Goal: Task Accomplishment & Management: Manage account settings

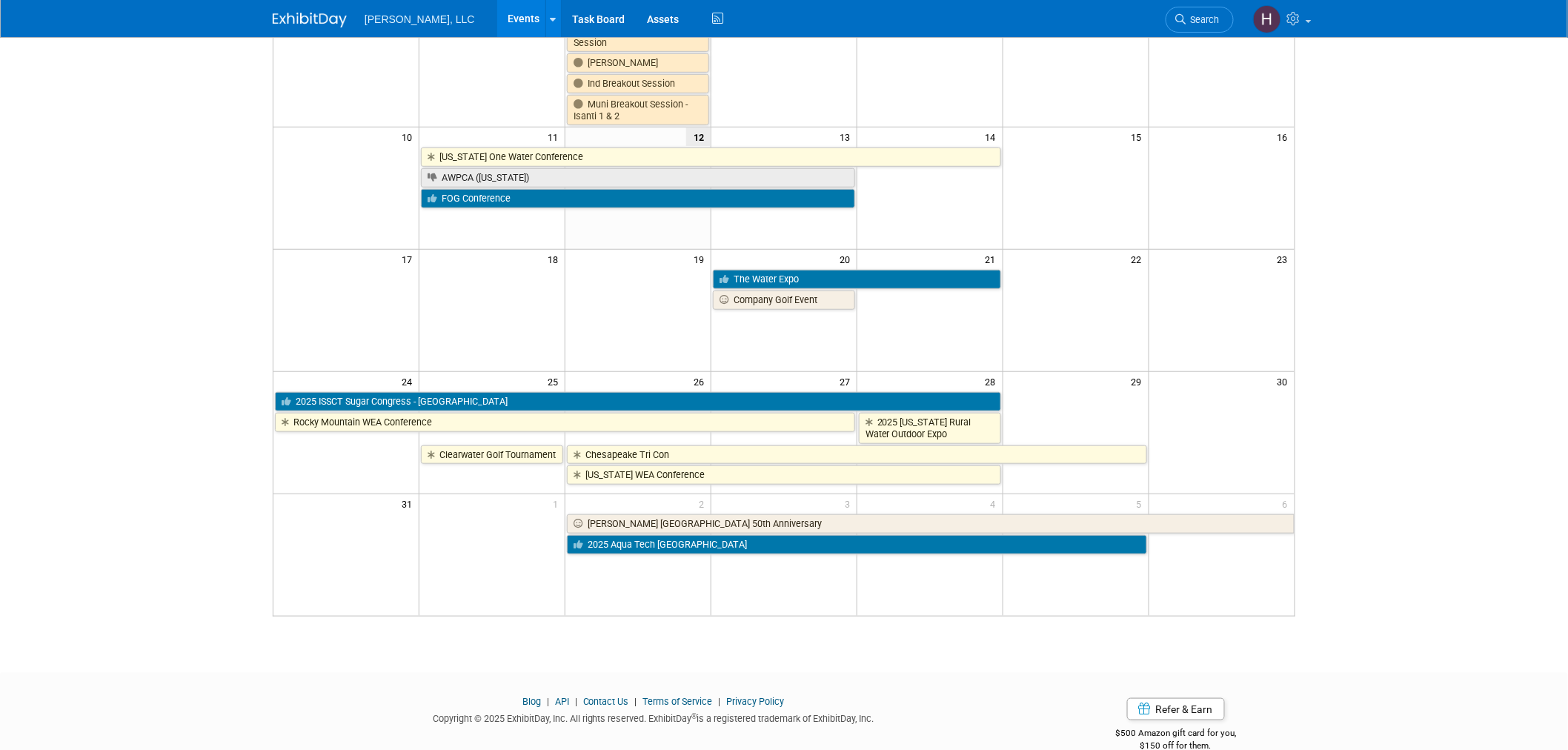
scroll to position [329, 0]
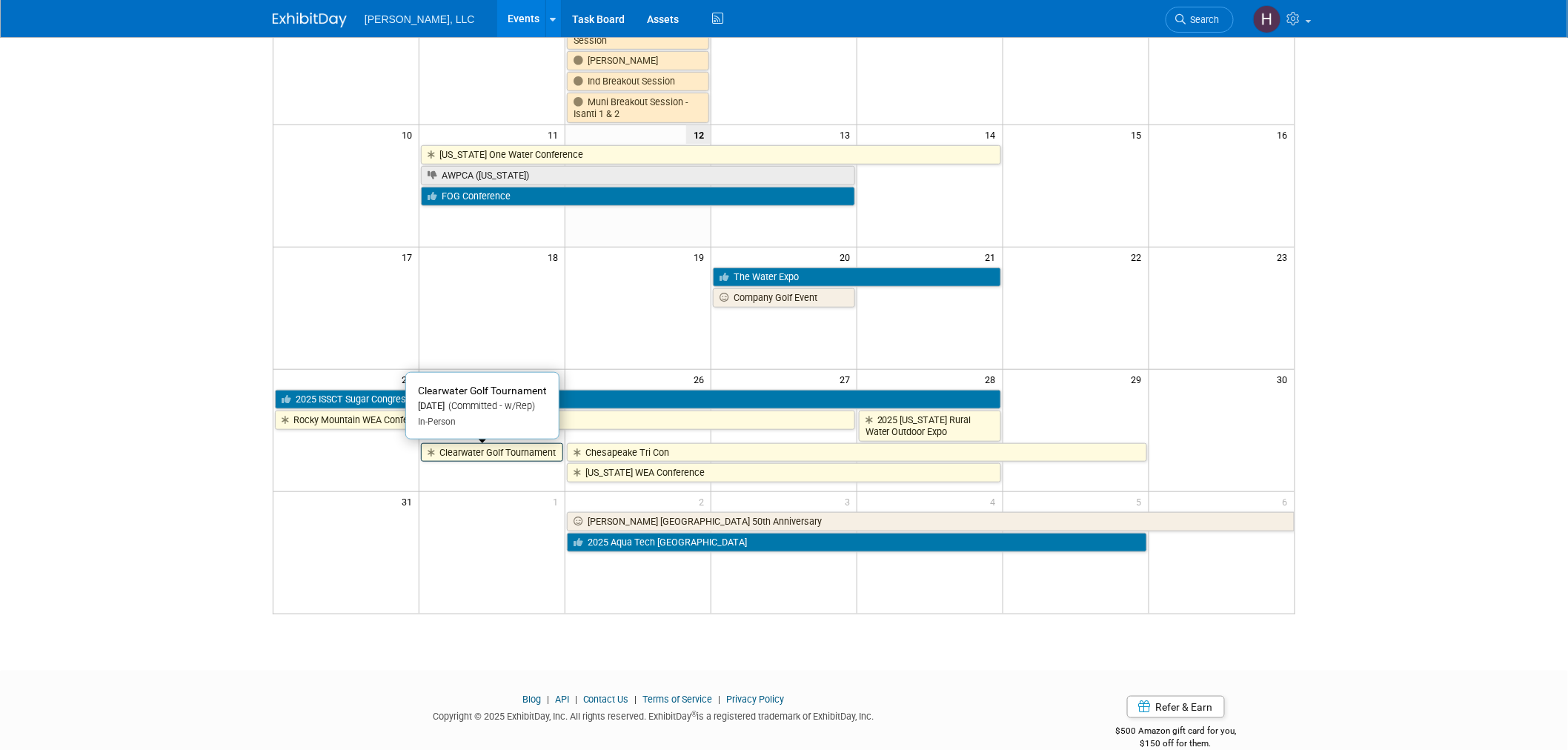
click at [437, 455] on icon at bounding box center [434, 453] width 12 height 10
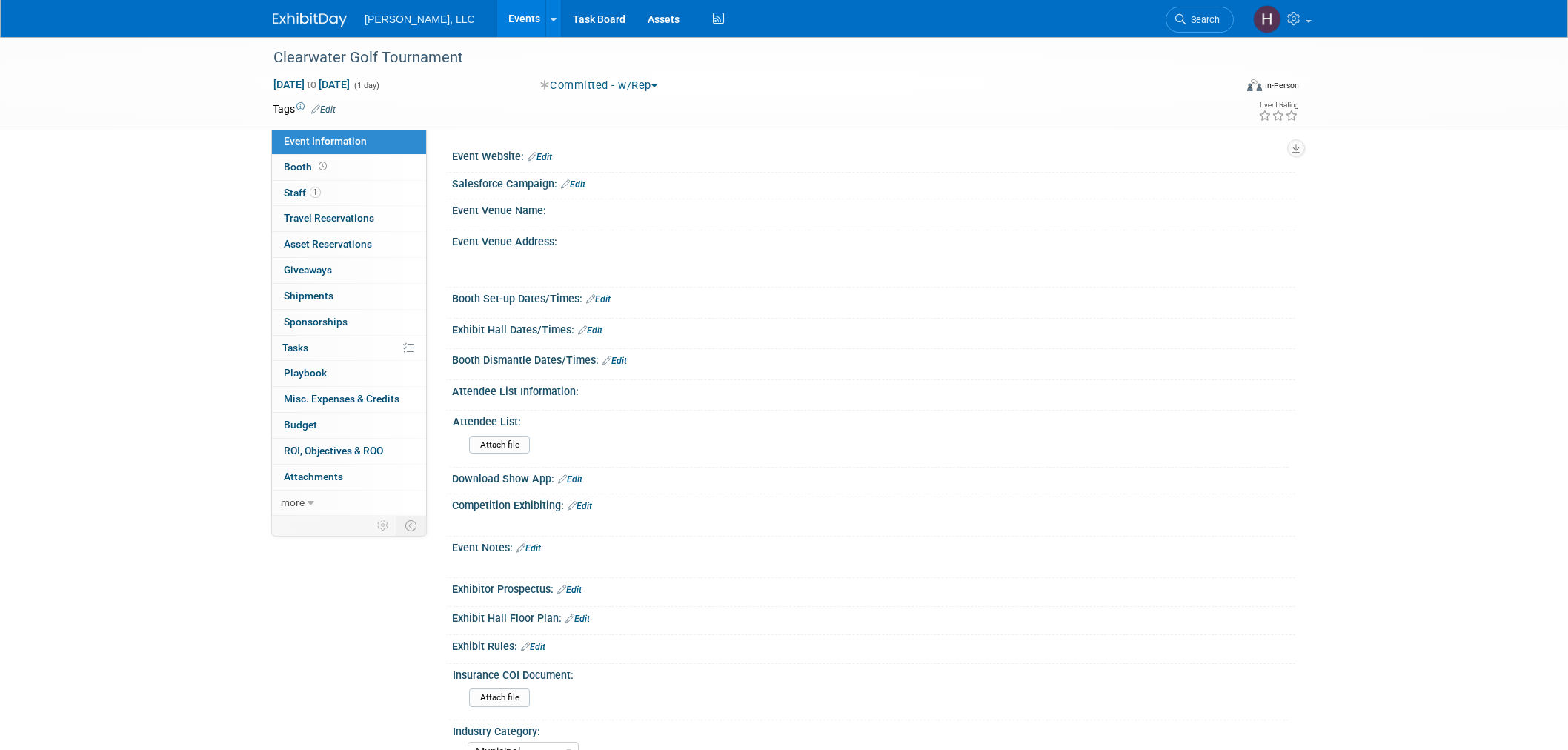
select select "Municipal"
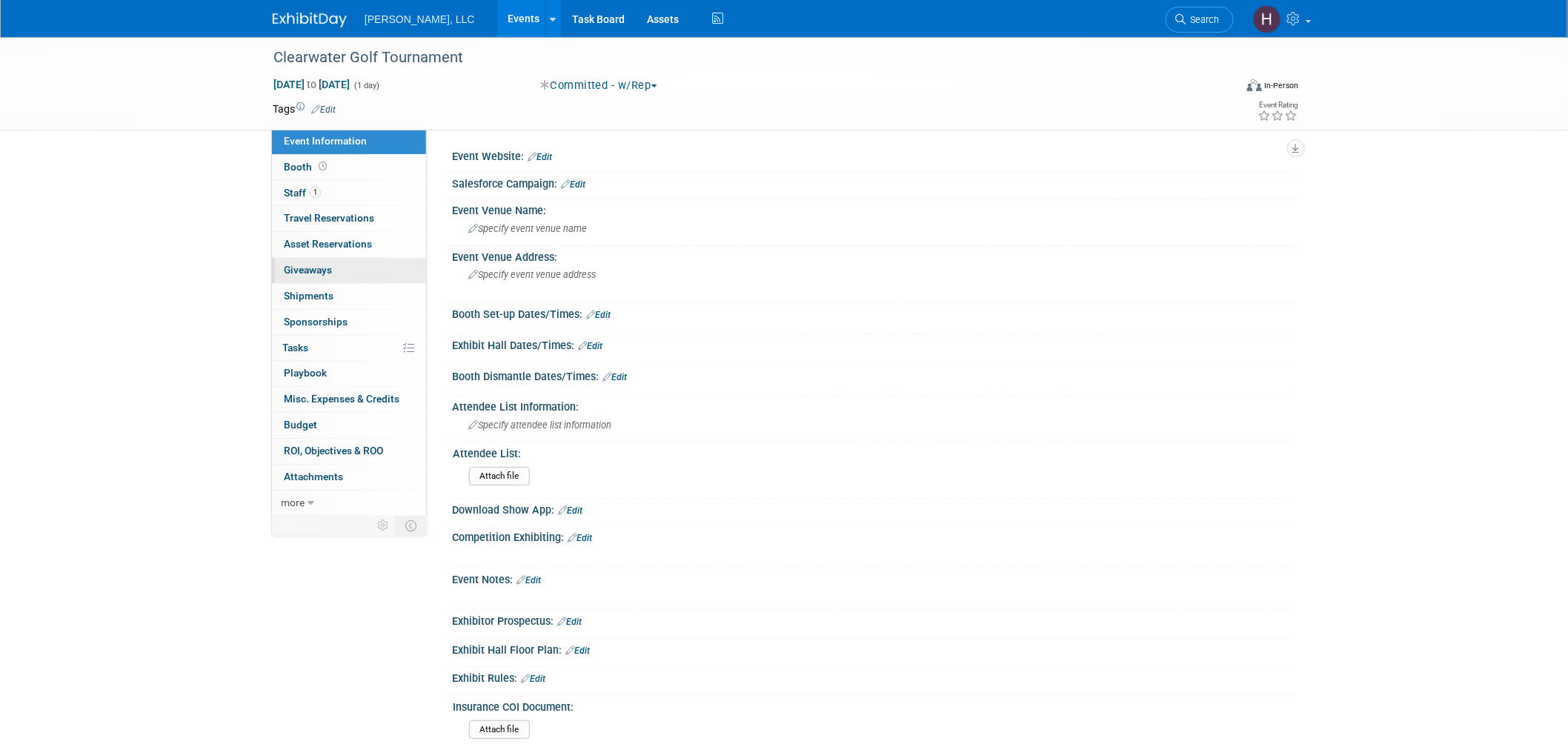
click at [349, 268] on link "0 Giveaways 0" at bounding box center [349, 270] width 154 height 25
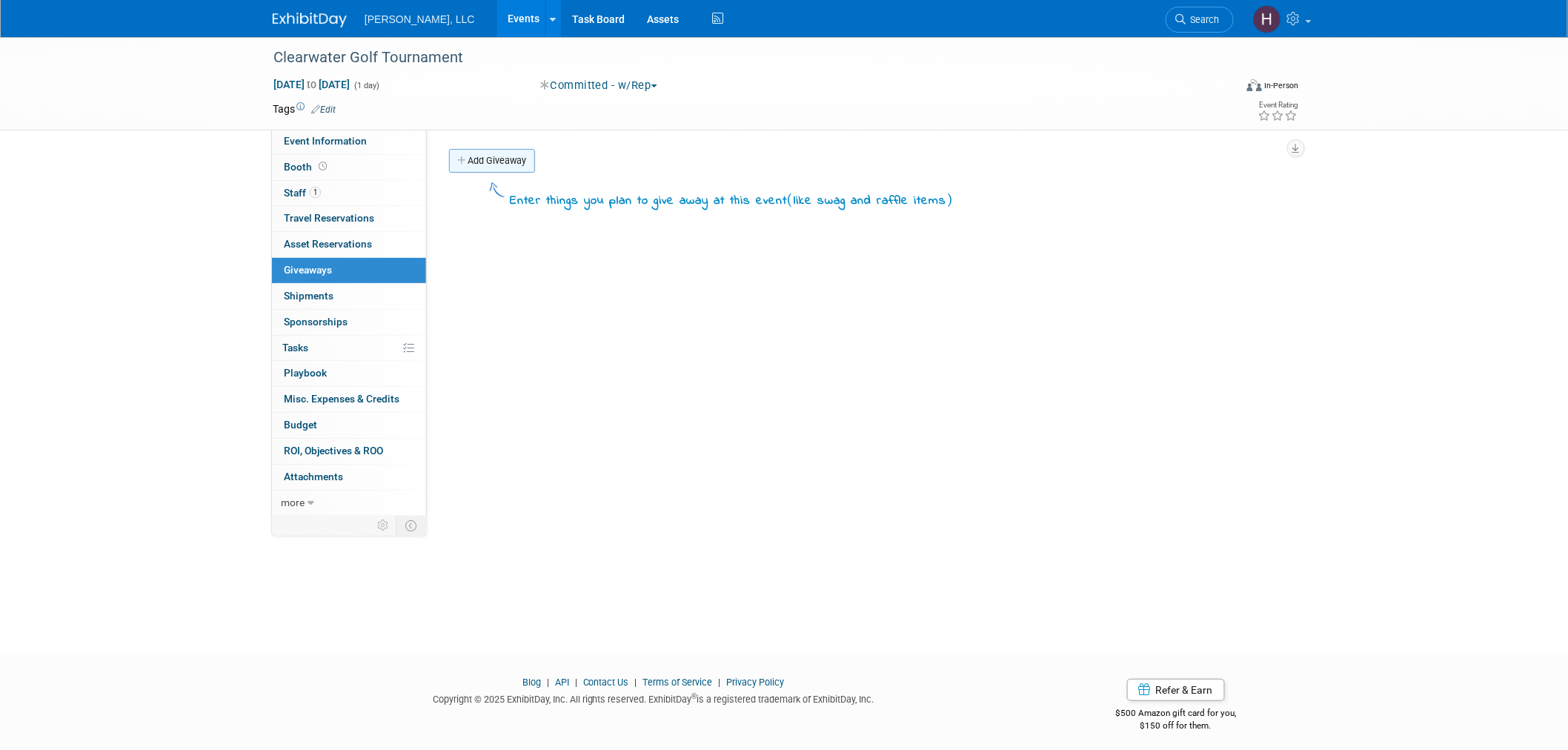
click at [469, 161] on link "Add Giveaway" at bounding box center [492, 160] width 86 height 23
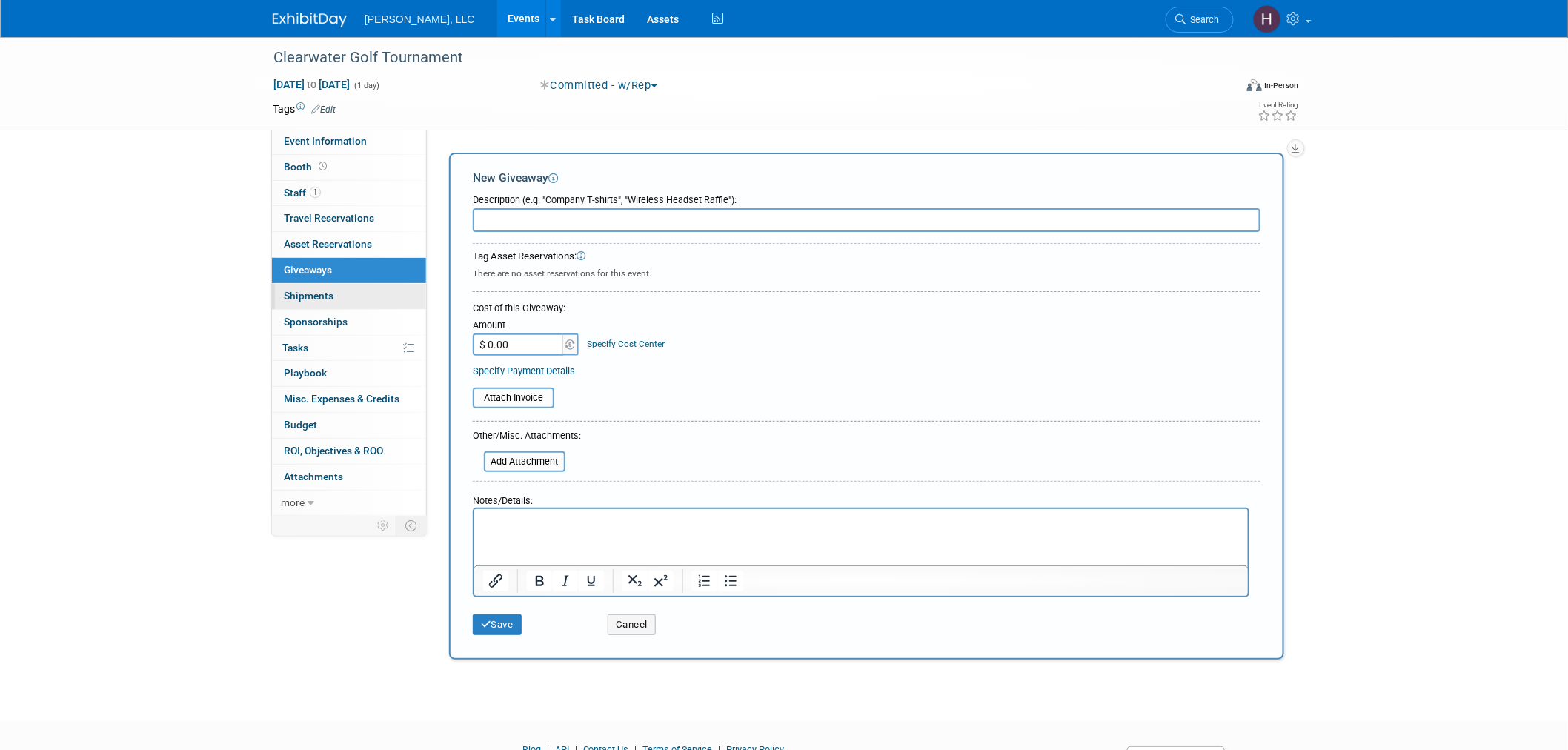
click at [336, 291] on link "0 Shipments 0" at bounding box center [349, 296] width 154 height 25
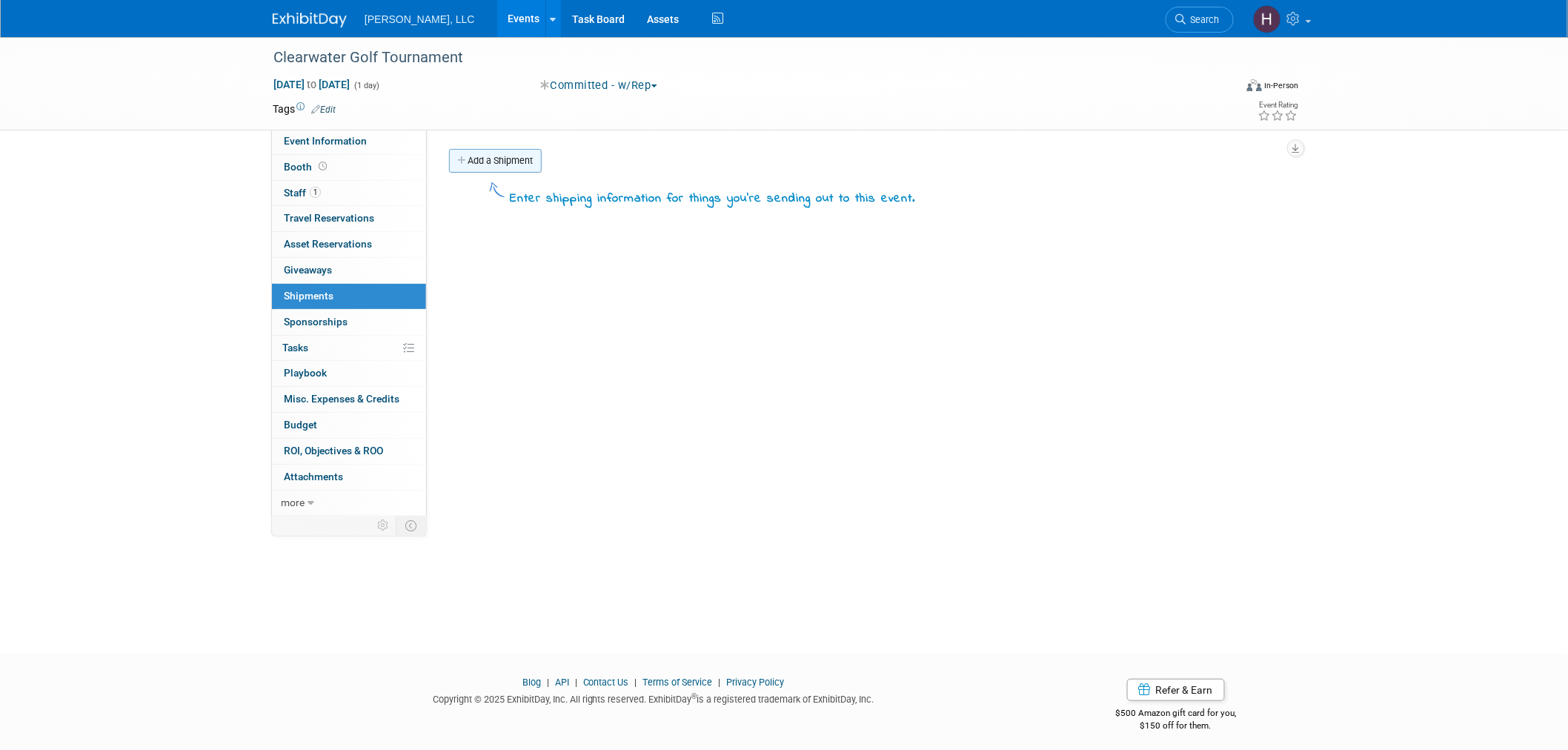
click at [489, 159] on link "Add a Shipment" at bounding box center [495, 160] width 93 height 23
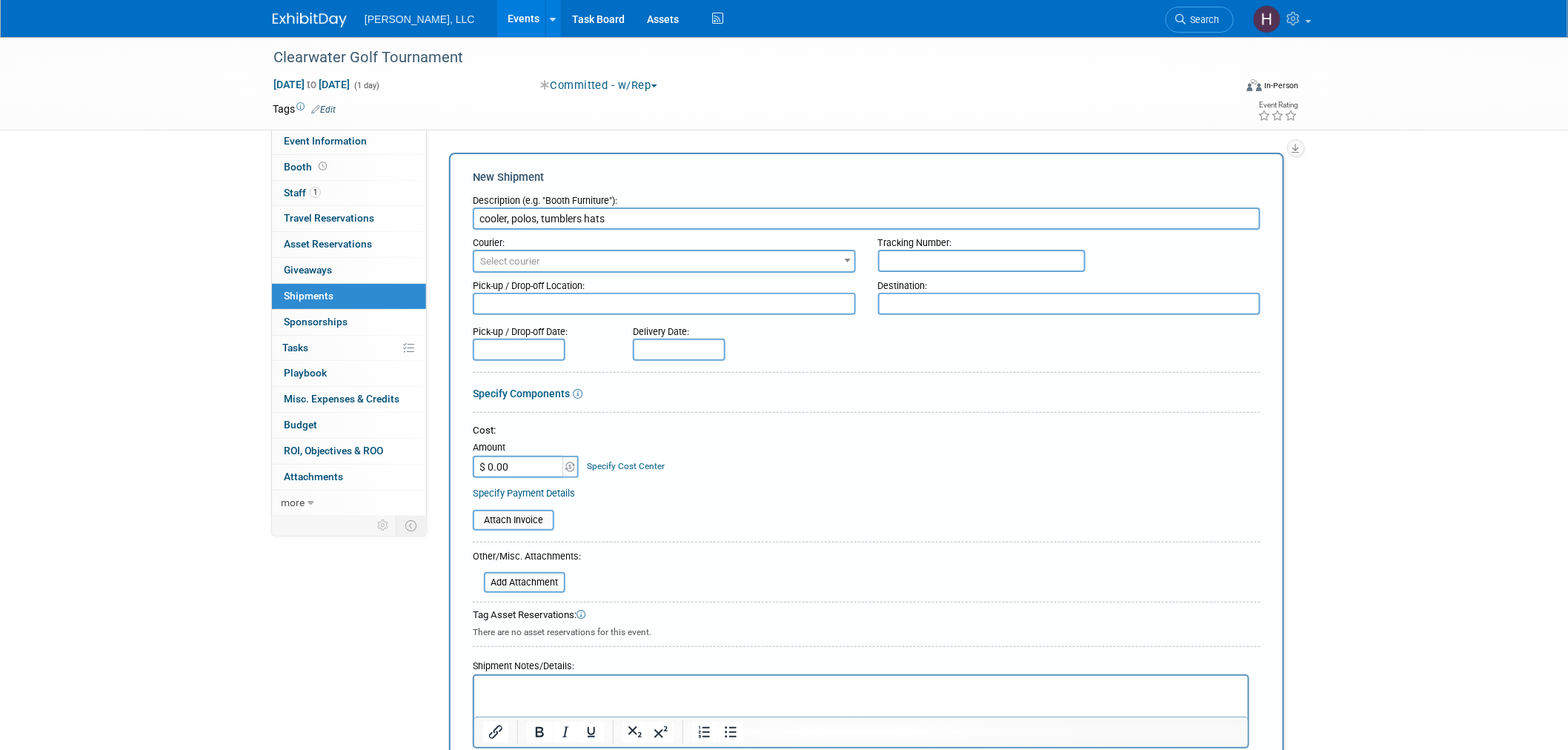
type input "cooler, polos, tumblers hats"
click at [532, 349] on input "text" at bounding box center [519, 349] width 93 height 22
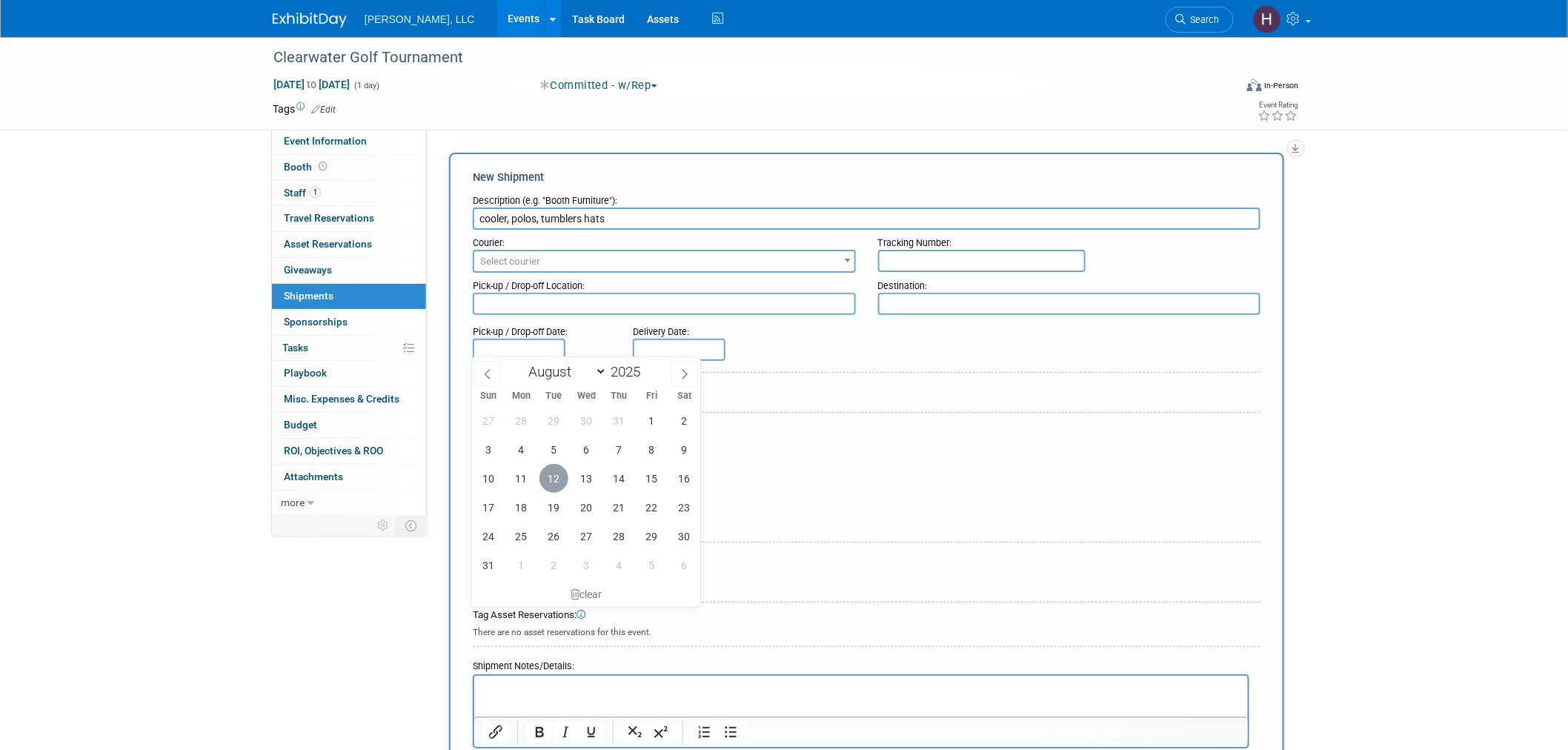
click at [557, 481] on span "12" at bounding box center [554, 478] width 29 height 29
type input "Aug 12, 2025"
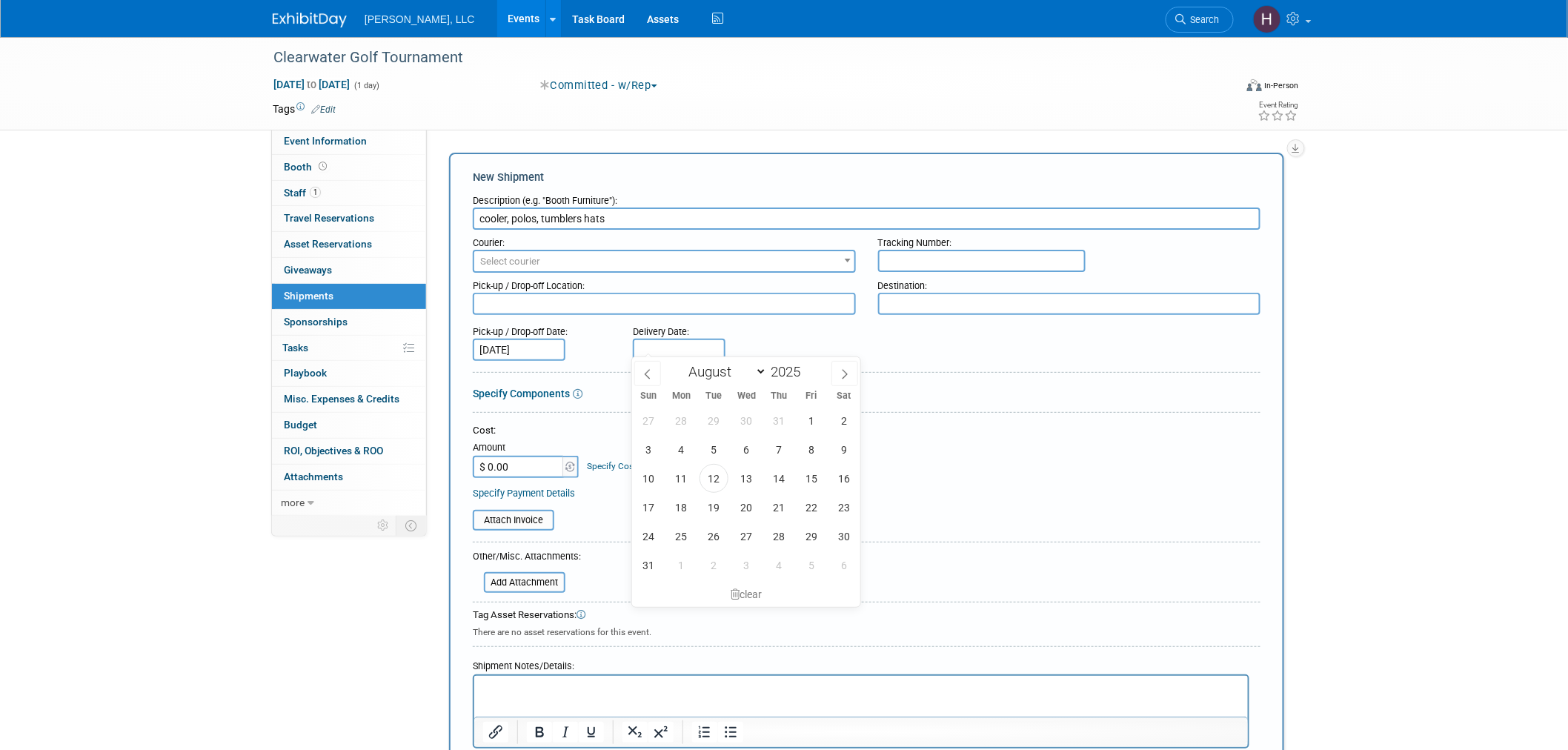
click at [679, 342] on input "text" at bounding box center [679, 349] width 93 height 22
click at [782, 482] on span "14" at bounding box center [779, 478] width 29 height 29
type input "Aug 14, 2025"
click at [915, 250] on input "text" at bounding box center [981, 260] width 207 height 22
click at [978, 261] on input "1Z91YF490376015710" at bounding box center [981, 260] width 207 height 22
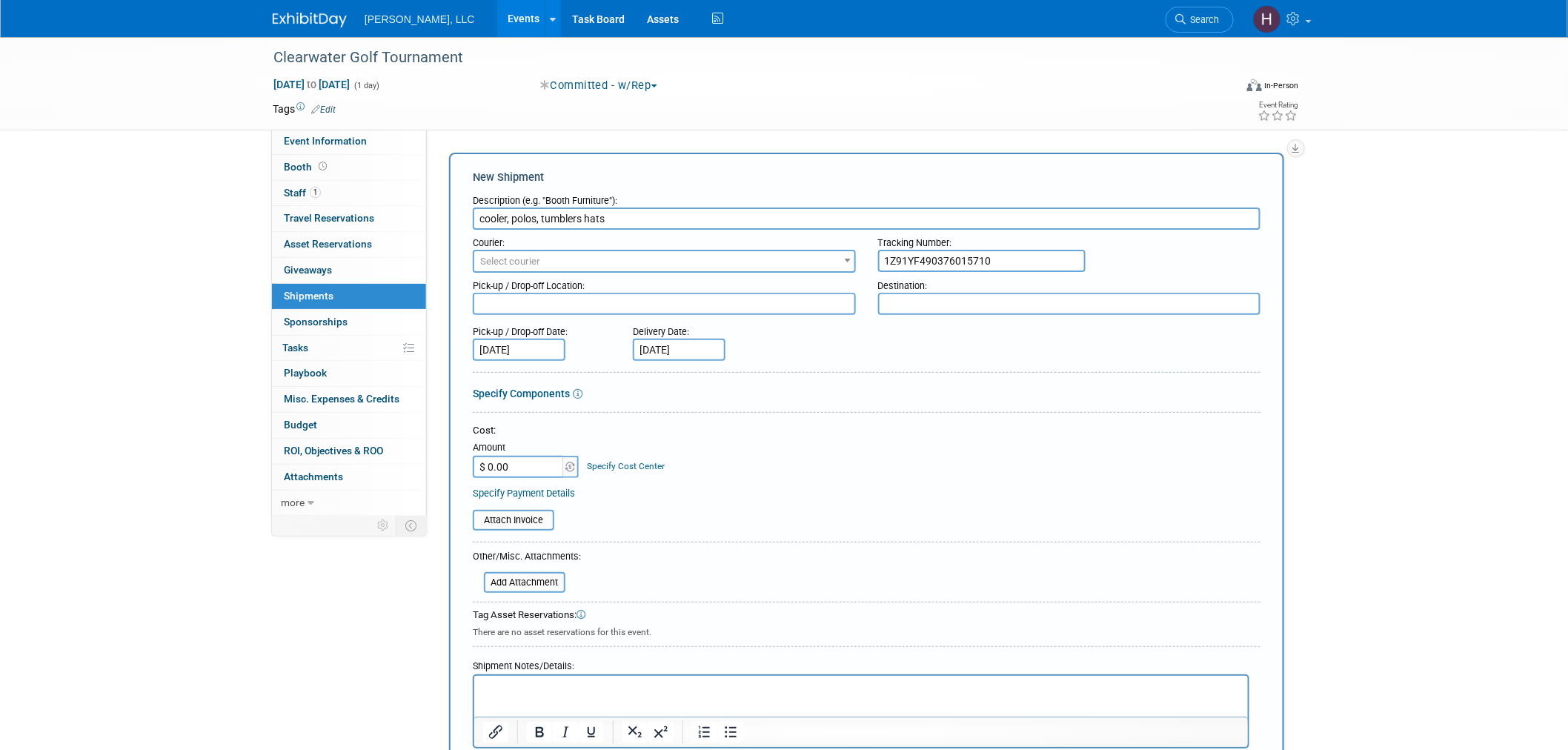
click at [964, 260] on input "1Z91YF490376015710" at bounding box center [981, 260] width 207 height 22
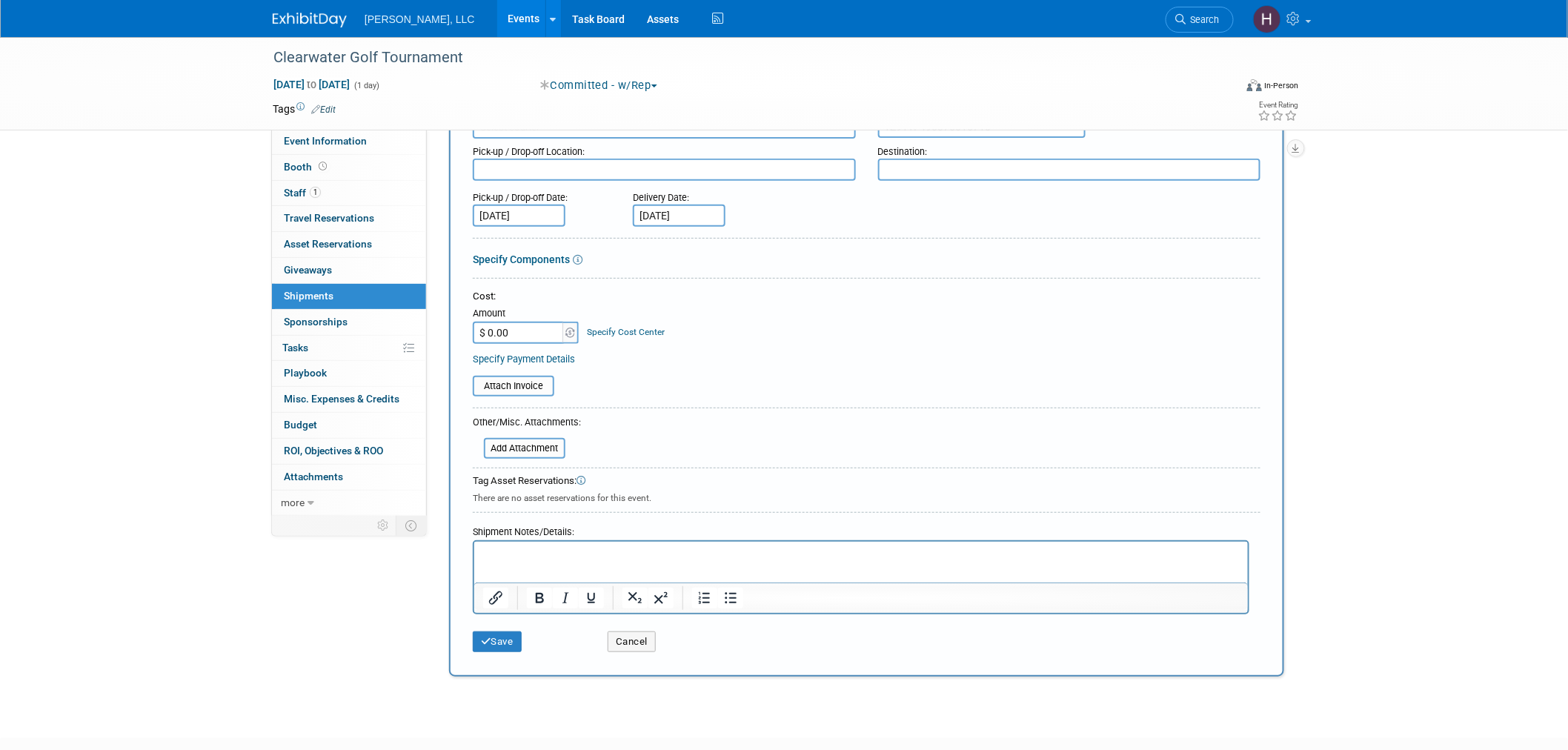
scroll to position [218, 0]
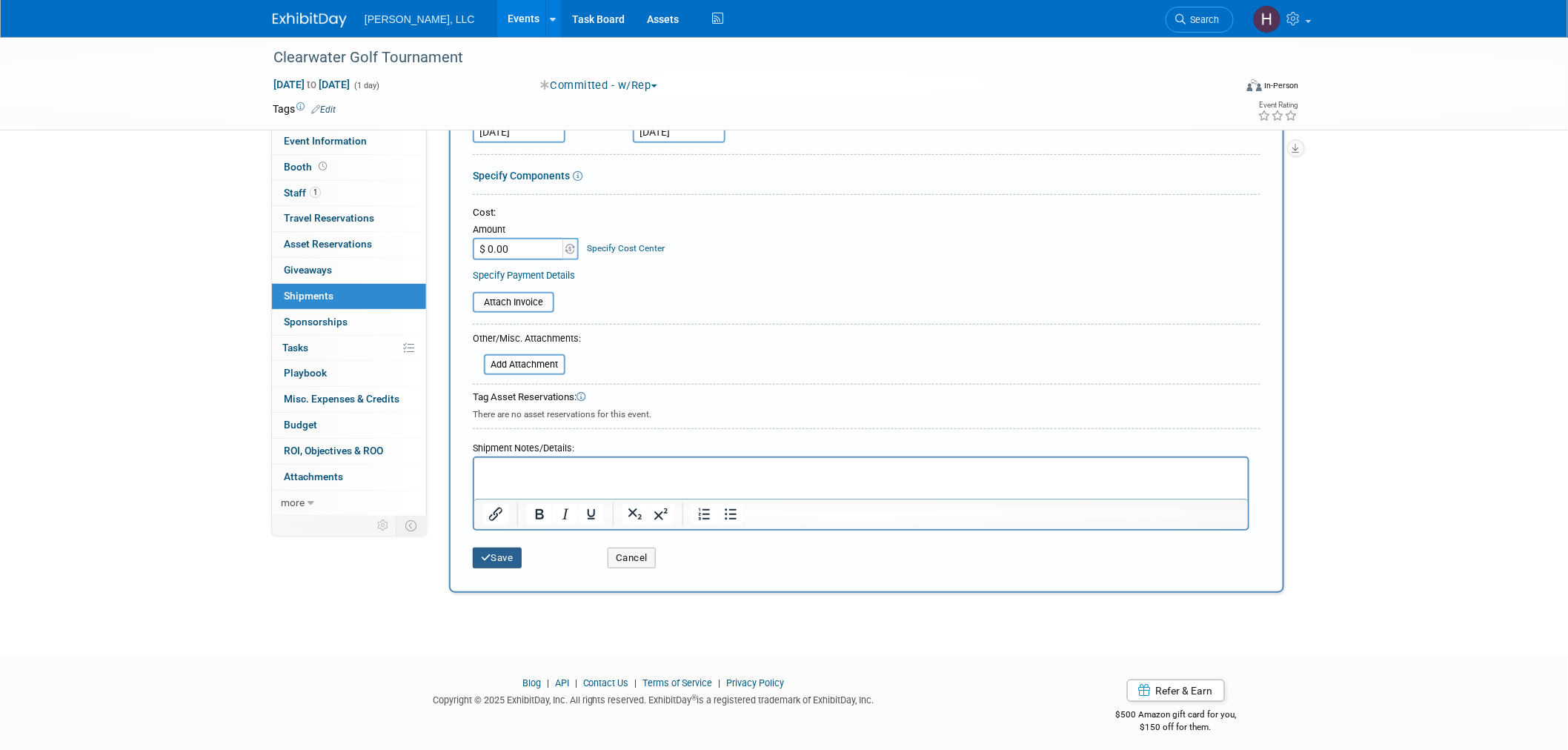
type input "1Z91YF490376015710"
click at [492, 548] on button "Save" at bounding box center [497, 558] width 49 height 21
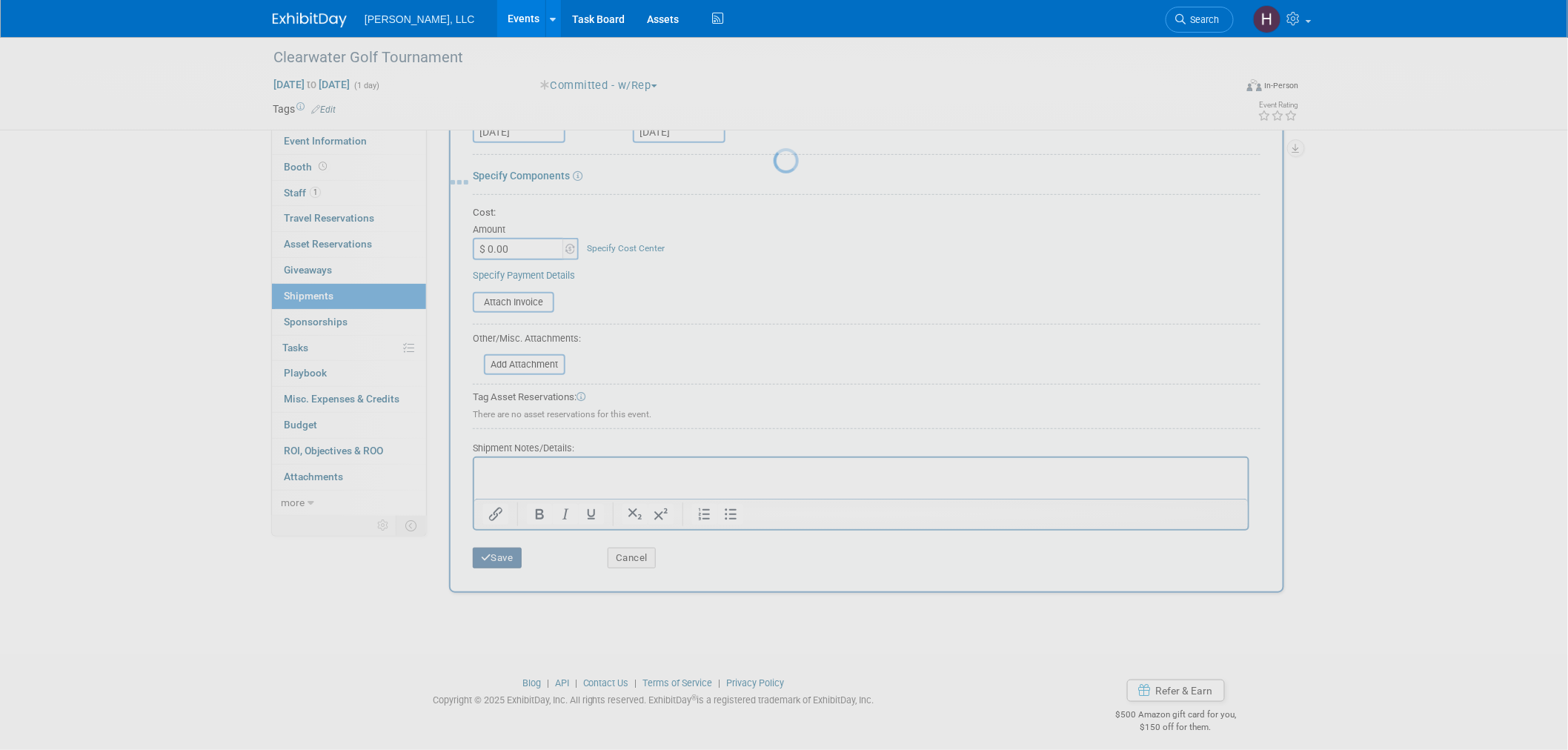
scroll to position [8, 0]
